Goal: Information Seeking & Learning: Learn about a topic

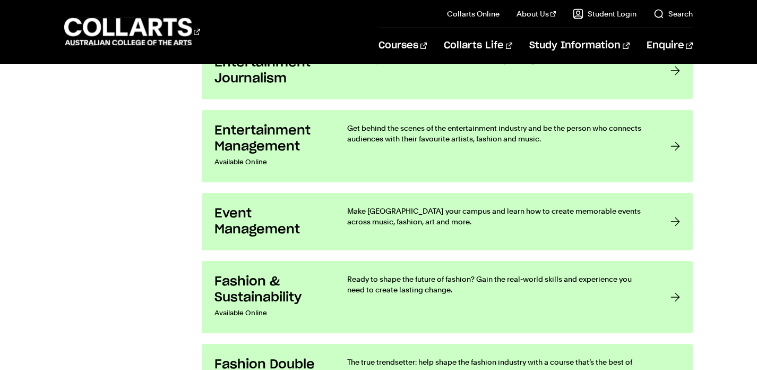
scroll to position [974, 0]
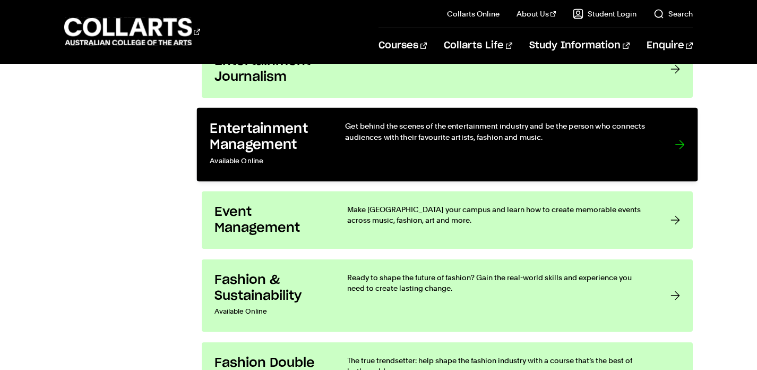
click at [680, 144] on div at bounding box center [680, 145] width 10 height 48
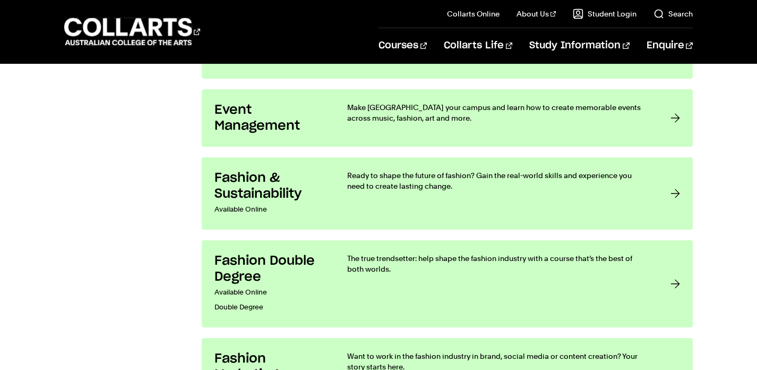
scroll to position [1078, 0]
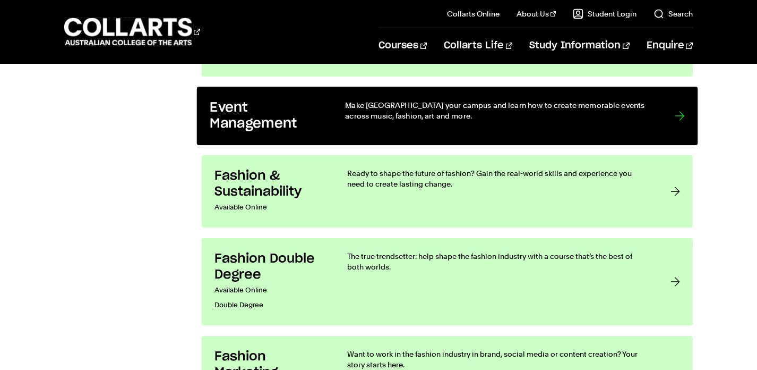
click at [656, 122] on link "Event Management Make Melbourne your campus and learn how to create memorable e…" at bounding box center [447, 116] width 501 height 58
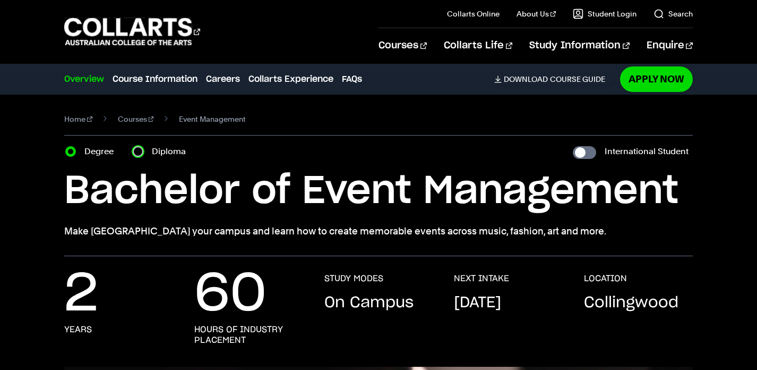
click at [138, 151] on input "Diploma" at bounding box center [138, 151] width 11 height 11
radio input "true"
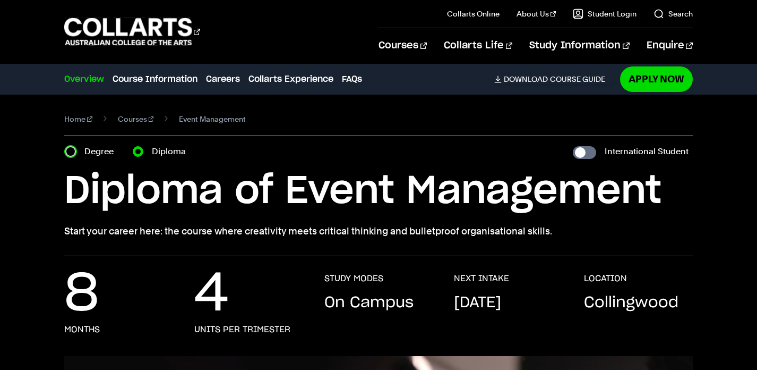
click at [68, 152] on input "Degree" at bounding box center [70, 151] width 11 height 11
radio input "true"
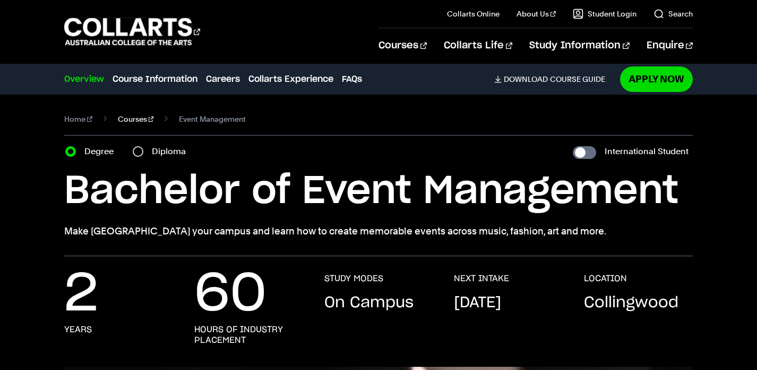
click at [121, 117] on link "Courses" at bounding box center [136, 118] width 36 height 15
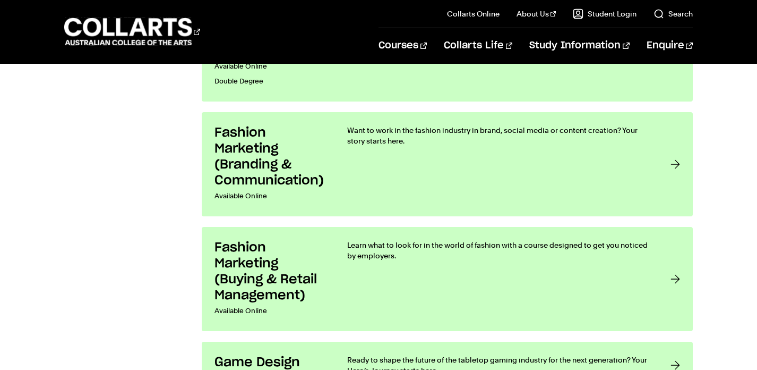
scroll to position [1301, 0]
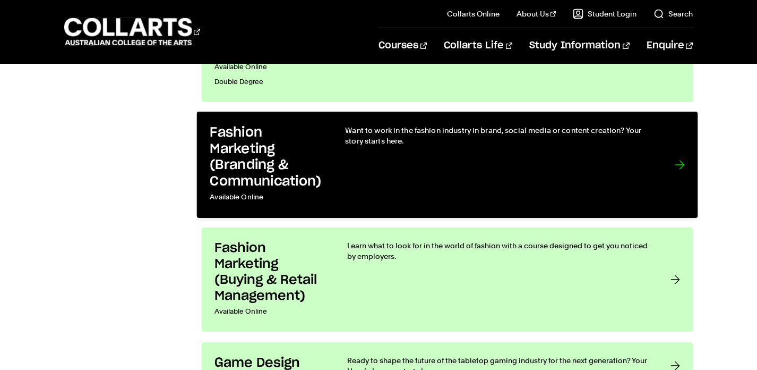
click at [447, 145] on p "Want to work in the fashion industry in brand, social media or content creation…" at bounding box center [499, 136] width 308 height 22
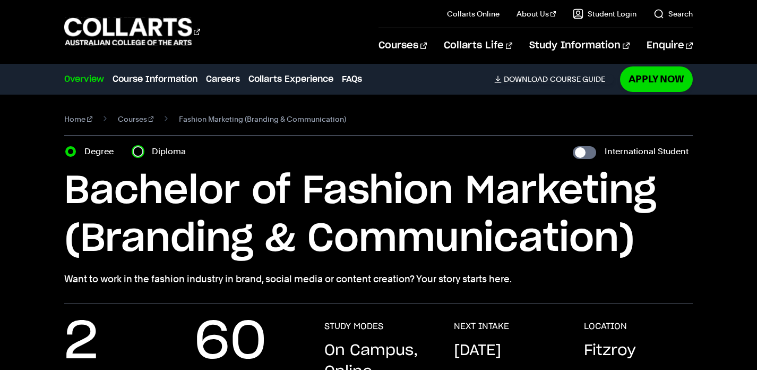
click at [141, 152] on input "Diploma" at bounding box center [138, 151] width 11 height 11
radio input "true"
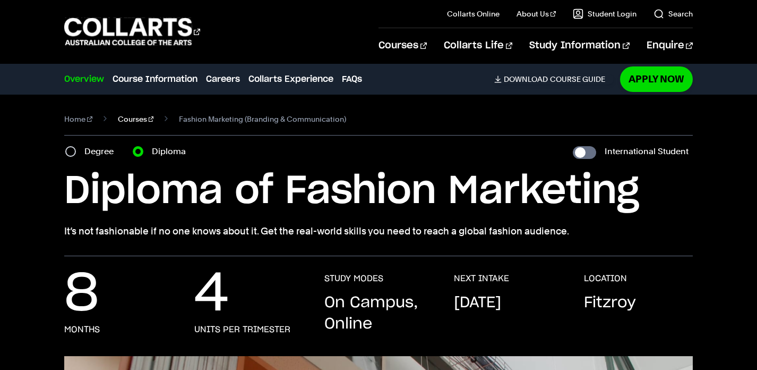
click at [124, 118] on link "Courses" at bounding box center [136, 118] width 36 height 15
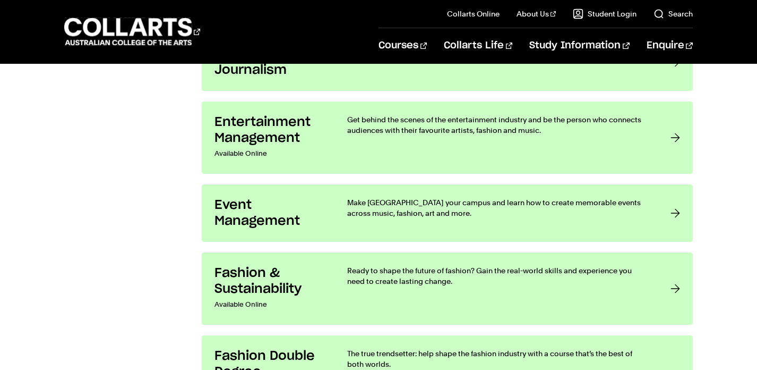
scroll to position [985, 0]
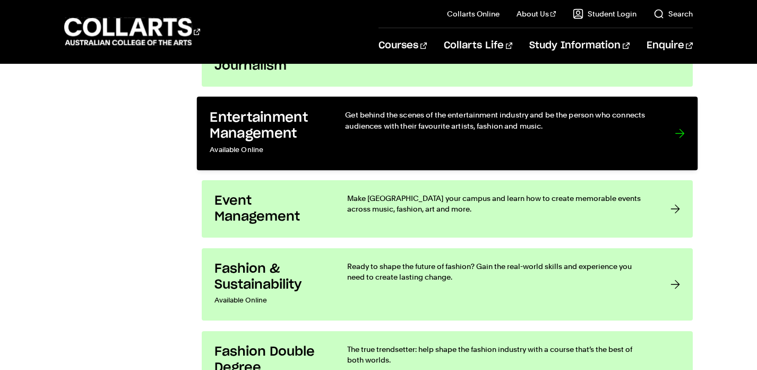
click at [337, 138] on link "Entertainment Management Available Online Get behind the scenes of the entertai…" at bounding box center [447, 134] width 501 height 74
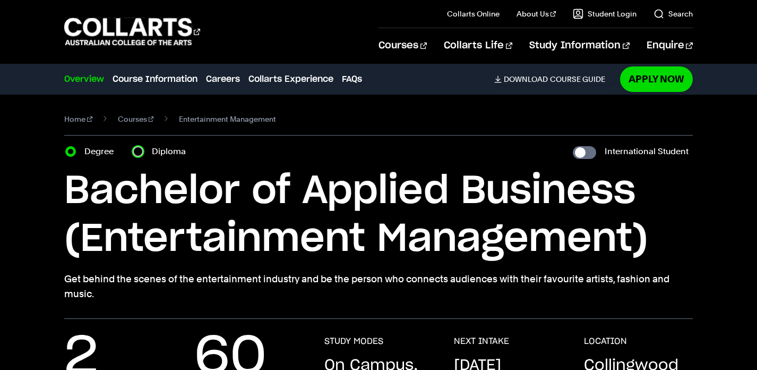
click at [139, 149] on input "Diploma" at bounding box center [138, 151] width 11 height 11
radio input "true"
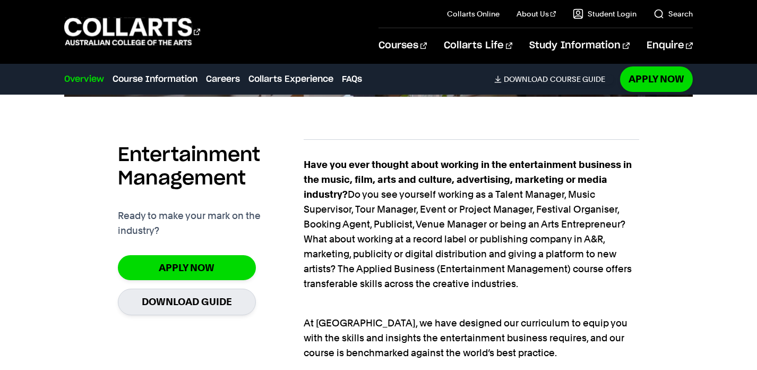
scroll to position [667, 0]
